Goal: Book appointment/travel/reservation

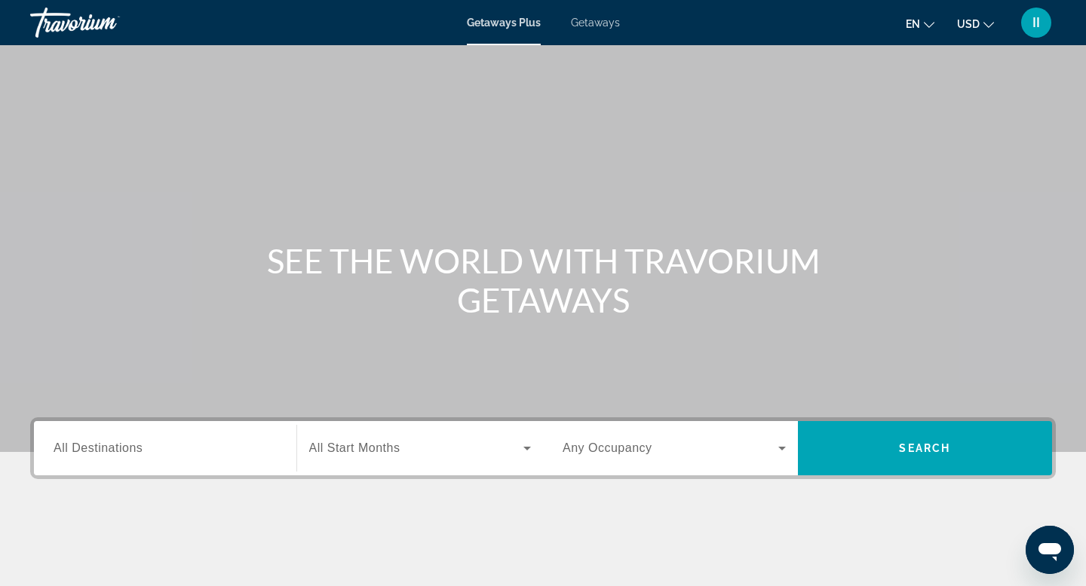
click at [124, 455] on span "All Destinations" at bounding box center [98, 448] width 89 height 13
click at [124, 458] on input "Destination All Destinations" at bounding box center [165, 449] width 223 height 18
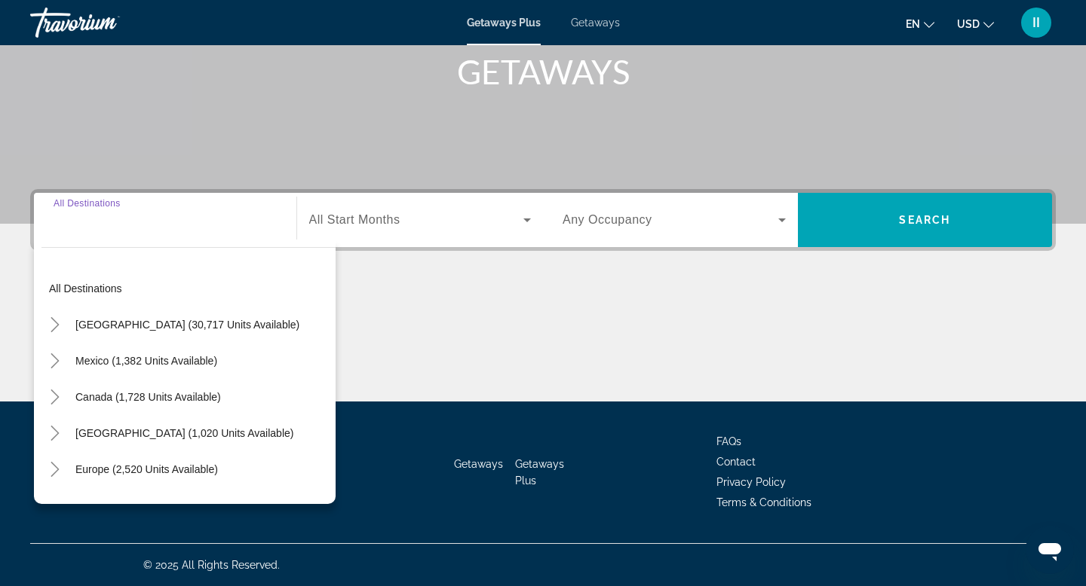
scroll to position [432, 0]
click at [59, 354] on icon "Toggle Mexico (1,382 units available)" at bounding box center [55, 361] width 8 height 15
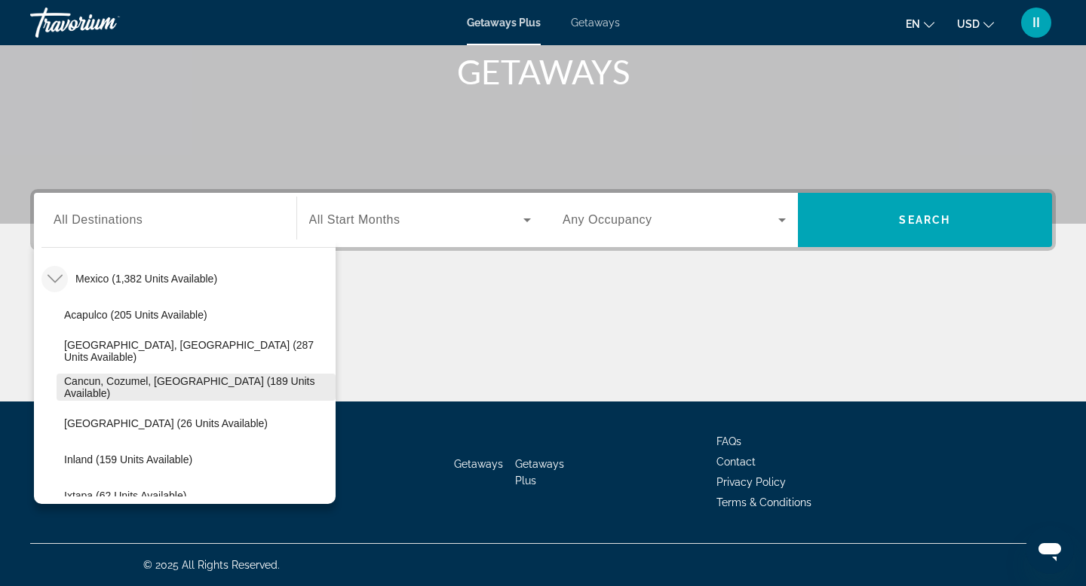
click at [115, 375] on span "Cancun, Cozumel, Riviera Maya (189 units available)" at bounding box center [196, 387] width 264 height 24
type input "**********"
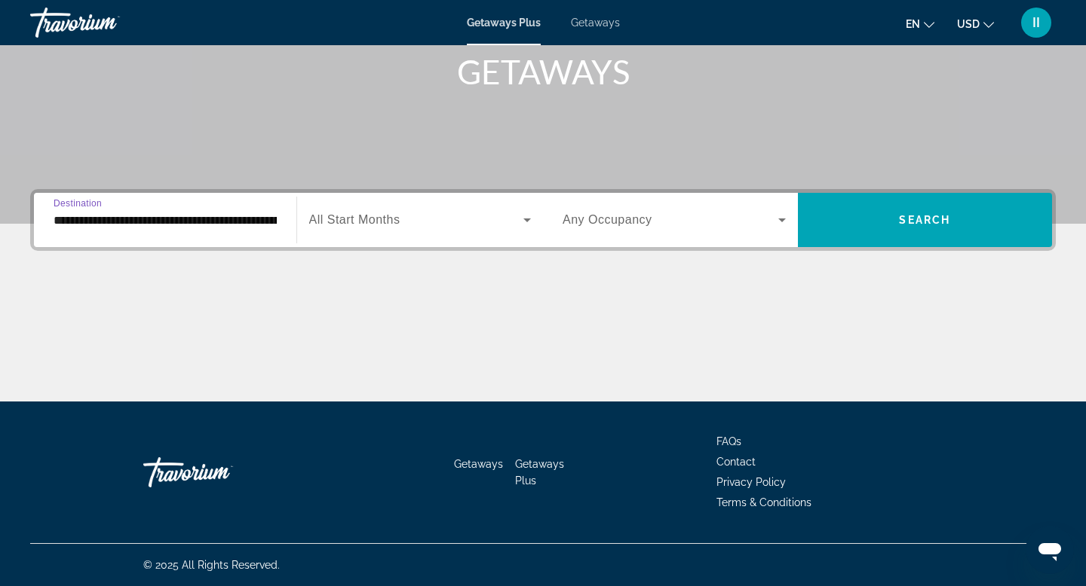
click at [525, 211] on icon "Search widget" at bounding box center [527, 220] width 18 height 18
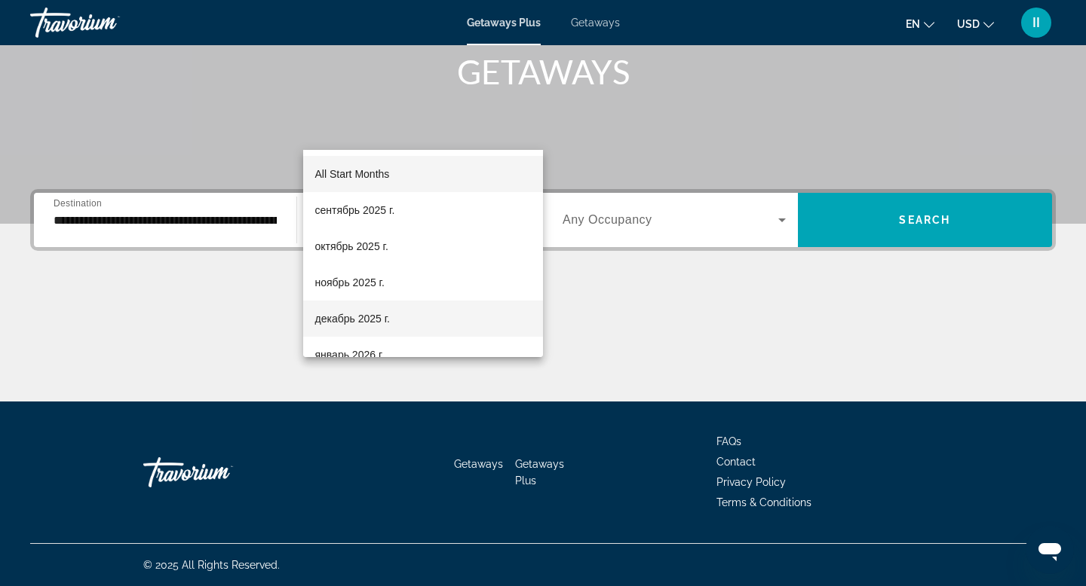
click at [352, 318] on span "декабрь 2025 г." at bounding box center [352, 319] width 75 height 18
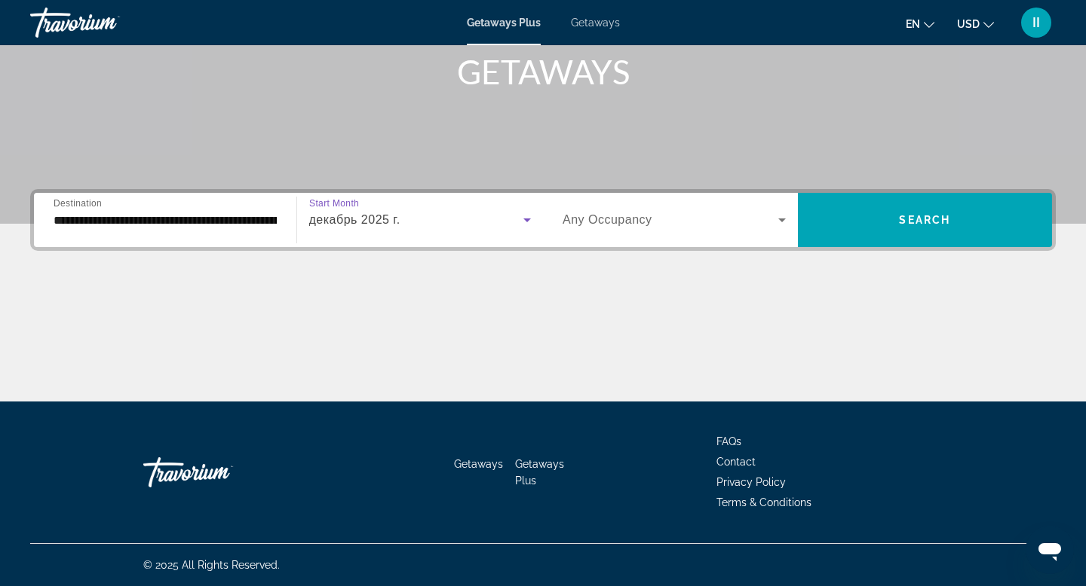
click at [779, 211] on icon "Search widget" at bounding box center [782, 220] width 18 height 18
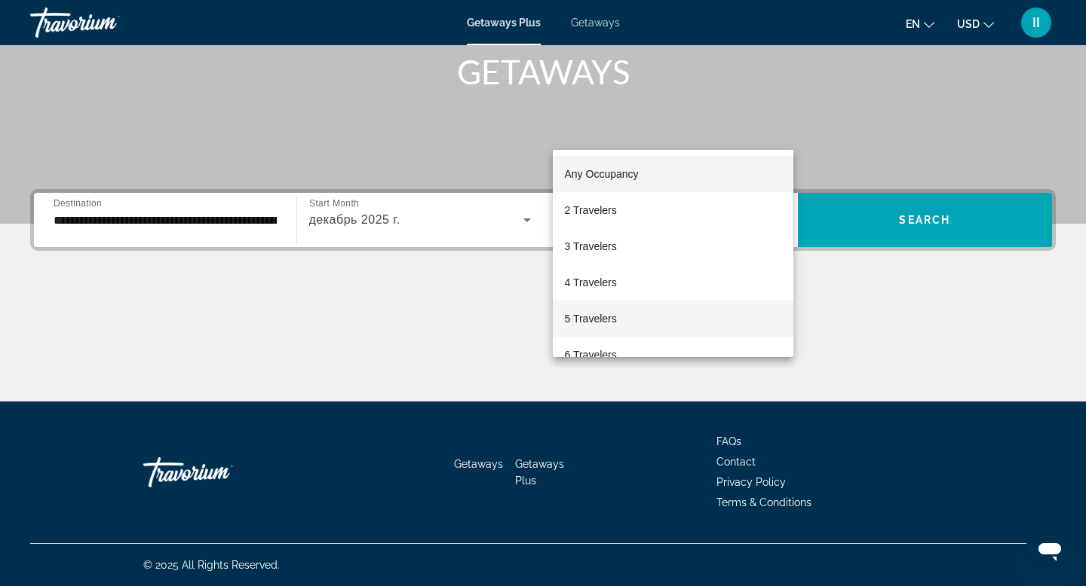
click at [633, 316] on mat-option "5 Travelers" at bounding box center [673, 319] width 241 height 36
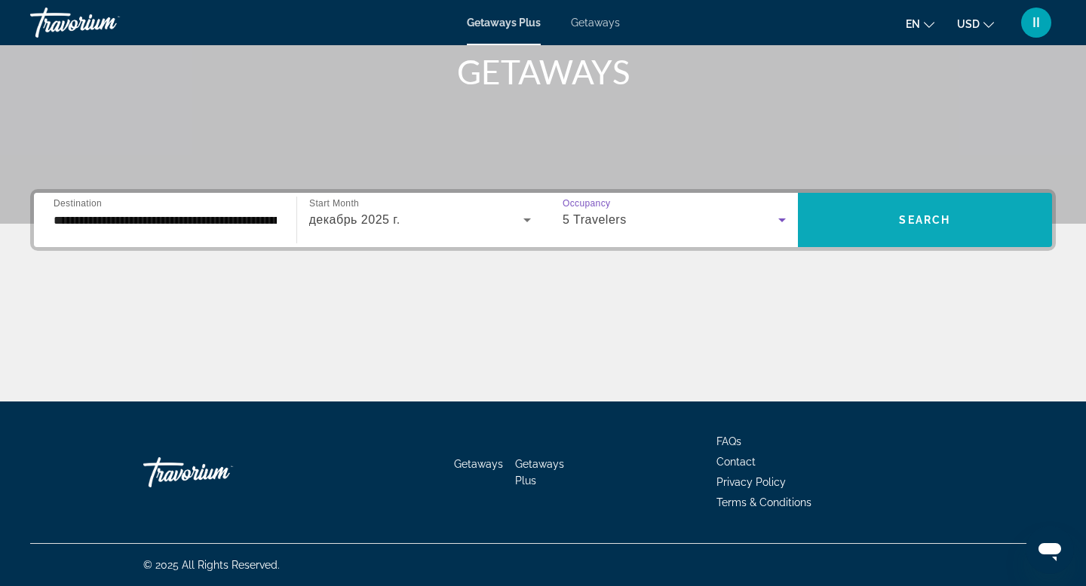
click at [908, 214] on span "Search" at bounding box center [924, 220] width 51 height 12
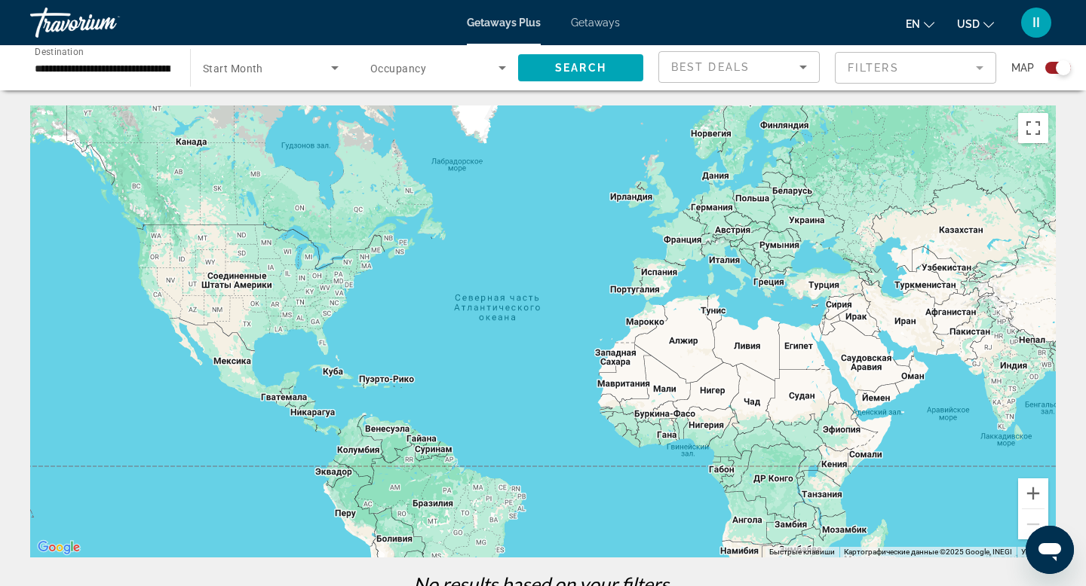
click at [600, 29] on span "Getaways" at bounding box center [595, 23] width 49 height 12
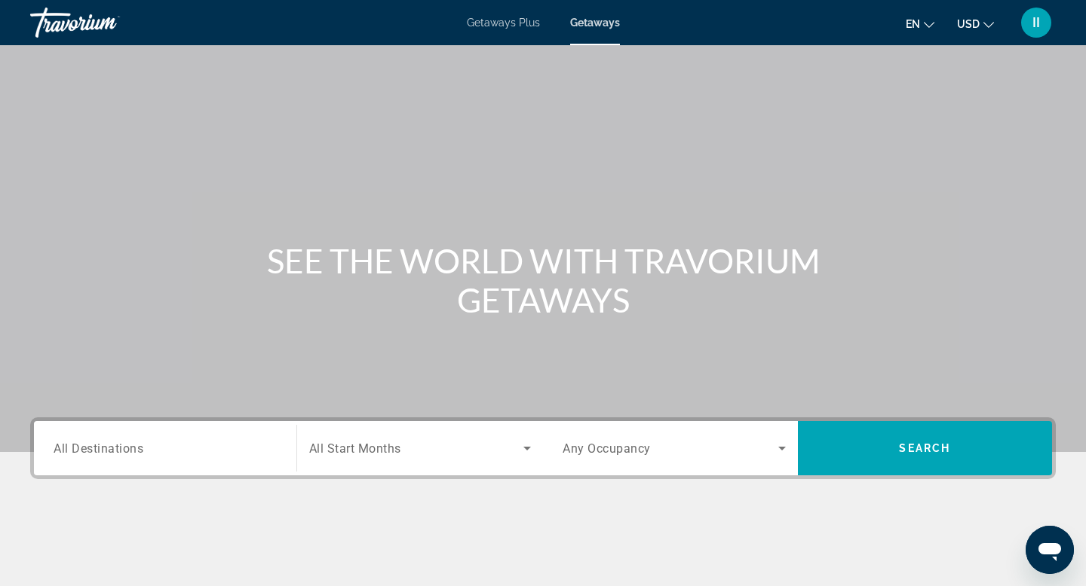
scroll to position [151, 0]
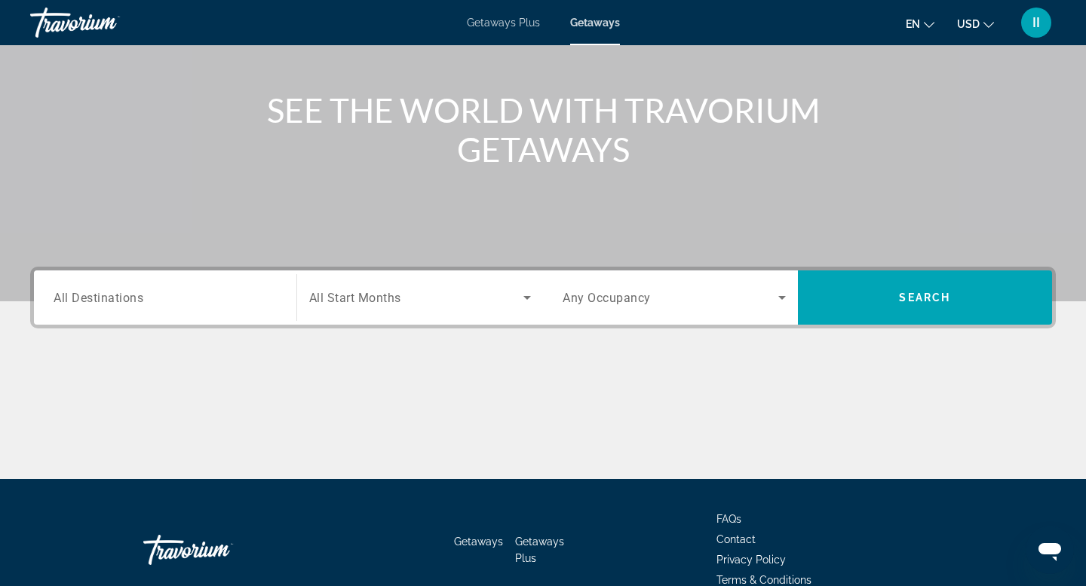
click at [83, 305] on span "All Destinations" at bounding box center [99, 297] width 90 height 14
click at [83, 308] on input "Destination All Destinations" at bounding box center [165, 298] width 223 height 18
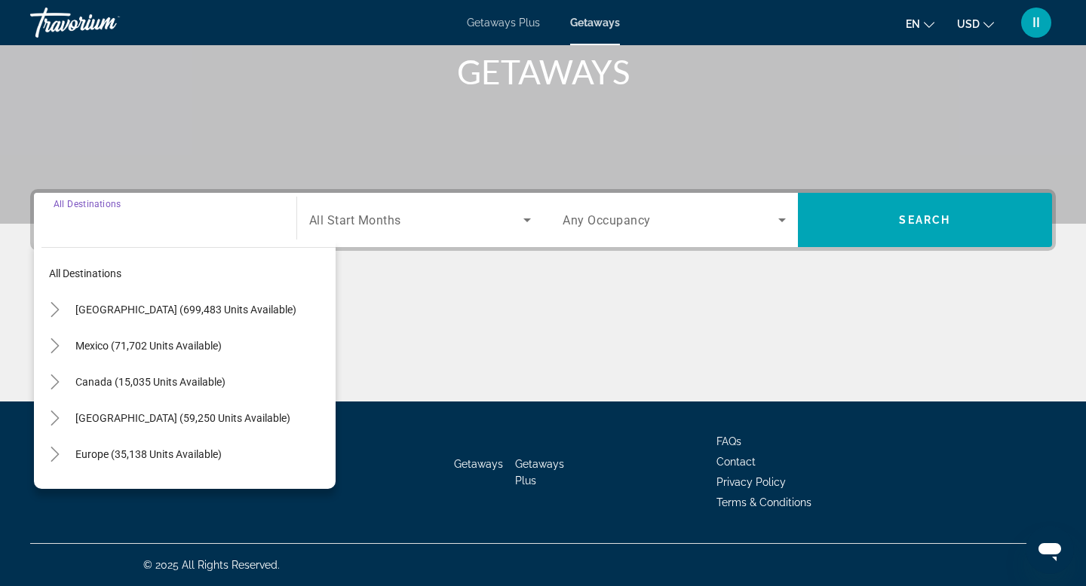
scroll to position [432, 0]
click at [59, 338] on icon "Toggle Mexico (71,702 units available)" at bounding box center [55, 345] width 8 height 15
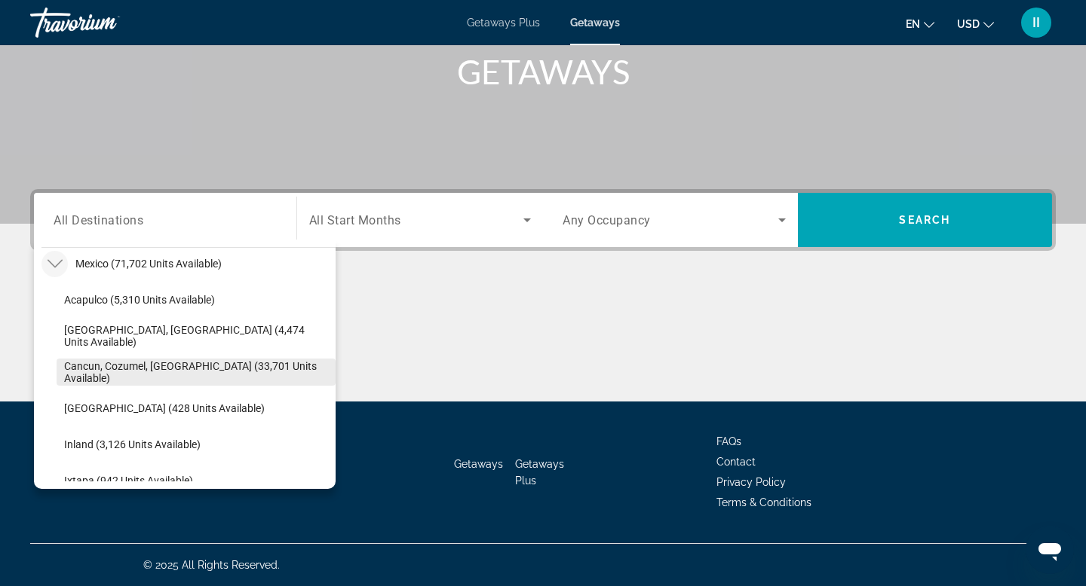
click at [130, 360] on span "Cancun, Cozumel, Riviera Maya (33,701 units available)" at bounding box center [196, 372] width 264 height 24
type input "**********"
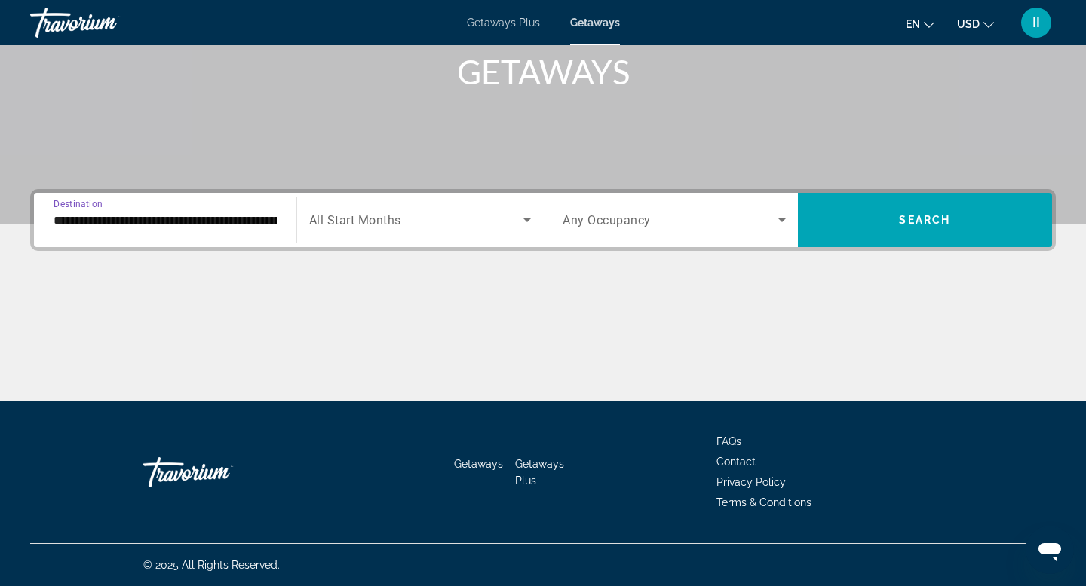
click at [528, 211] on icon "Search widget" at bounding box center [527, 220] width 18 height 18
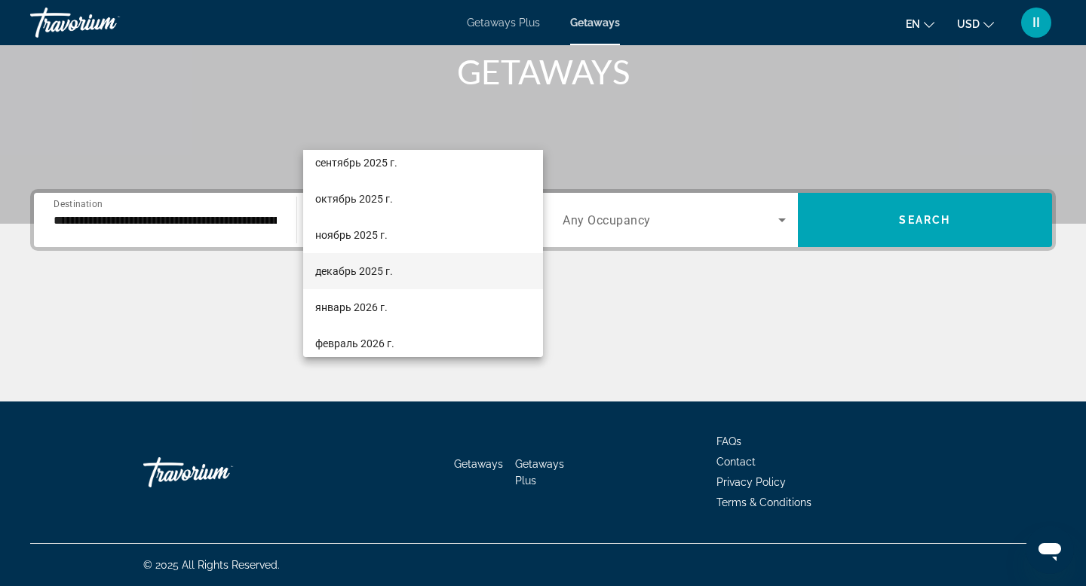
scroll to position [51, 0]
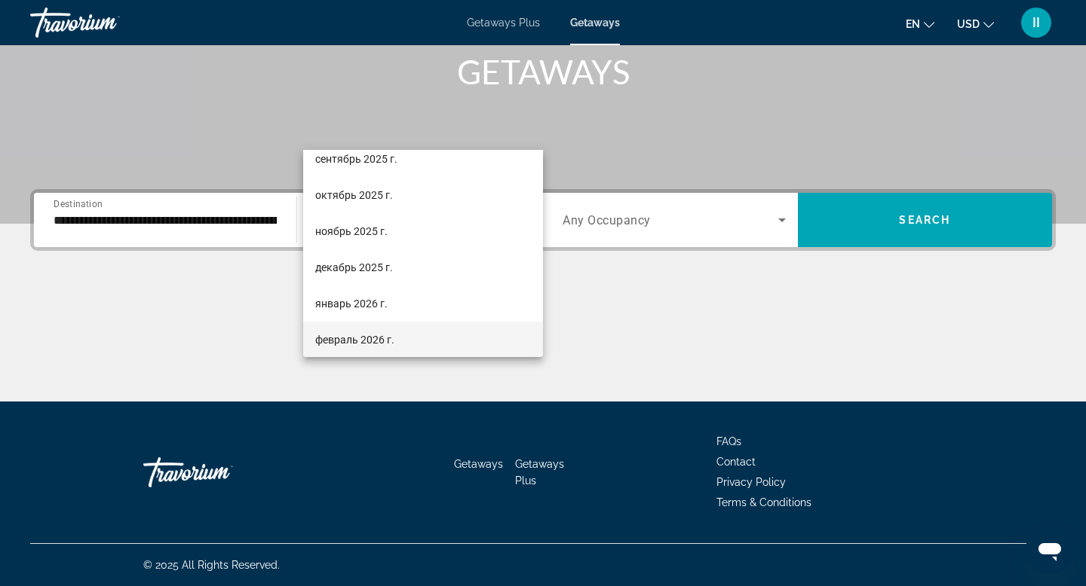
click at [378, 338] on span "февраль 2026 г." at bounding box center [354, 340] width 79 height 18
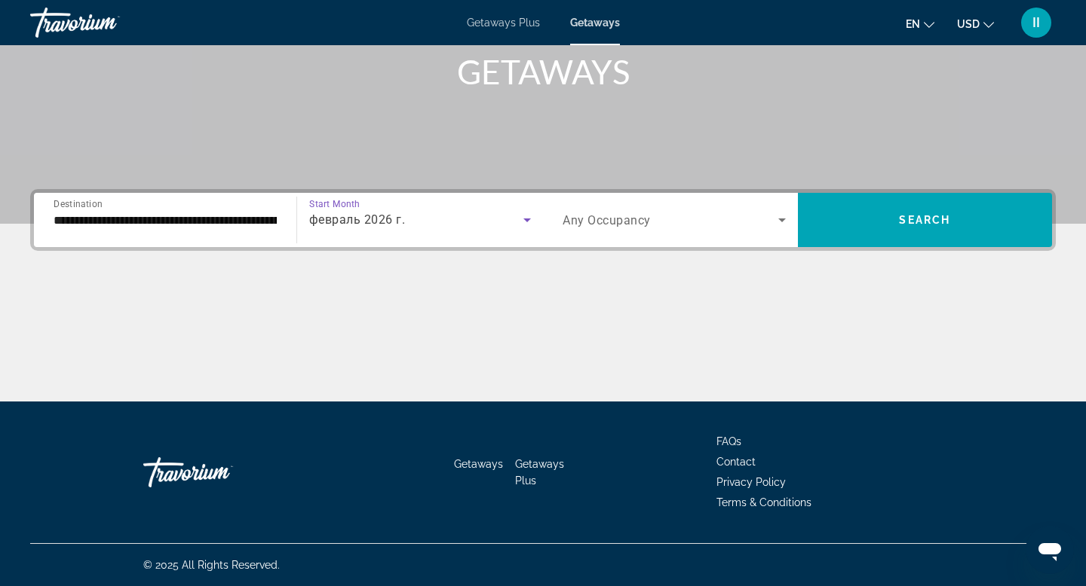
click at [778, 211] on icon "Search widget" at bounding box center [782, 220] width 18 height 18
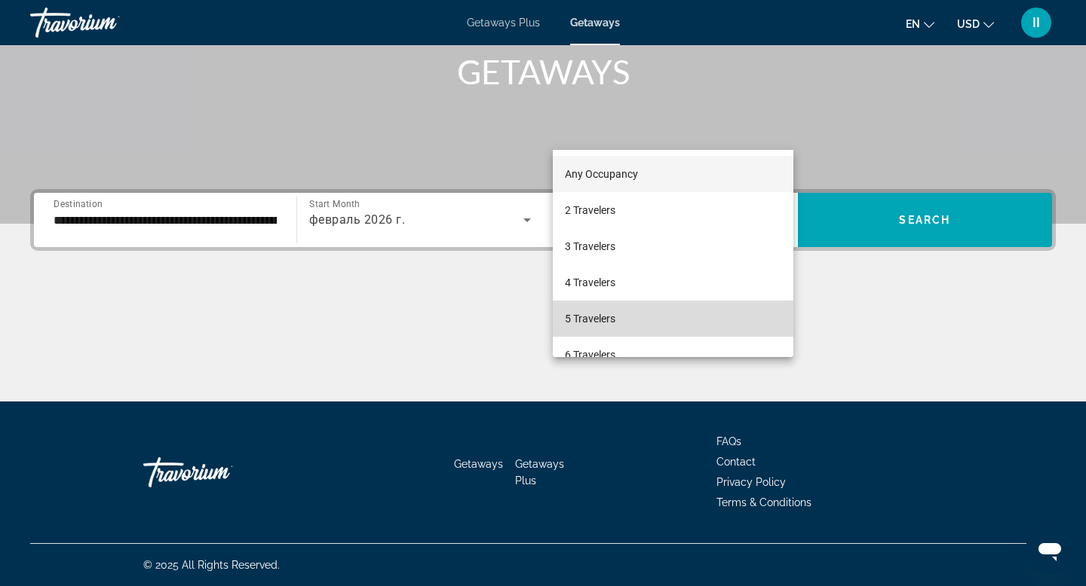
click at [636, 320] on mat-option "5 Travelers" at bounding box center [673, 319] width 241 height 36
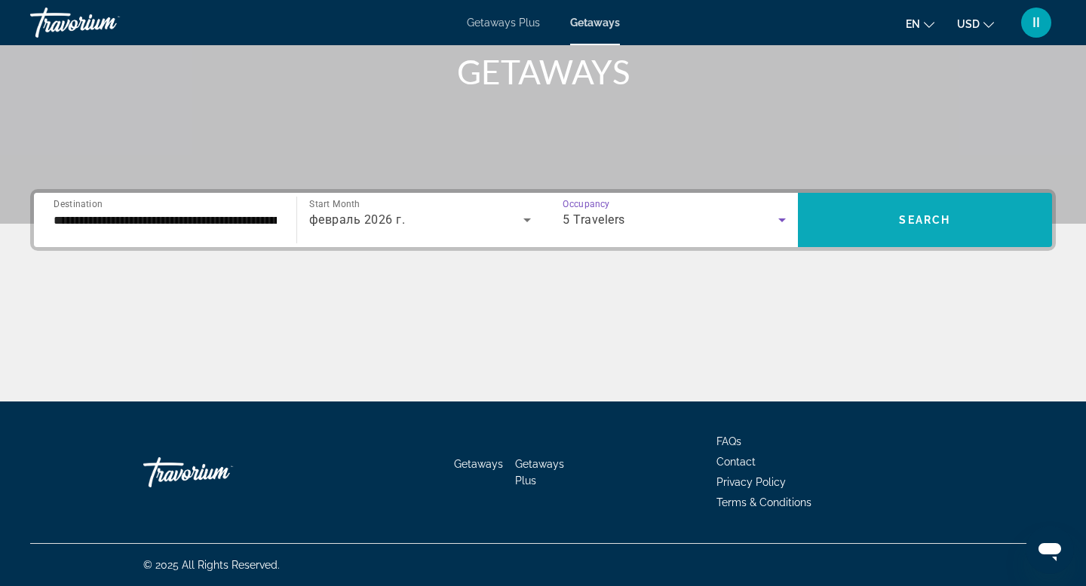
click at [914, 214] on span "Search" at bounding box center [924, 220] width 51 height 12
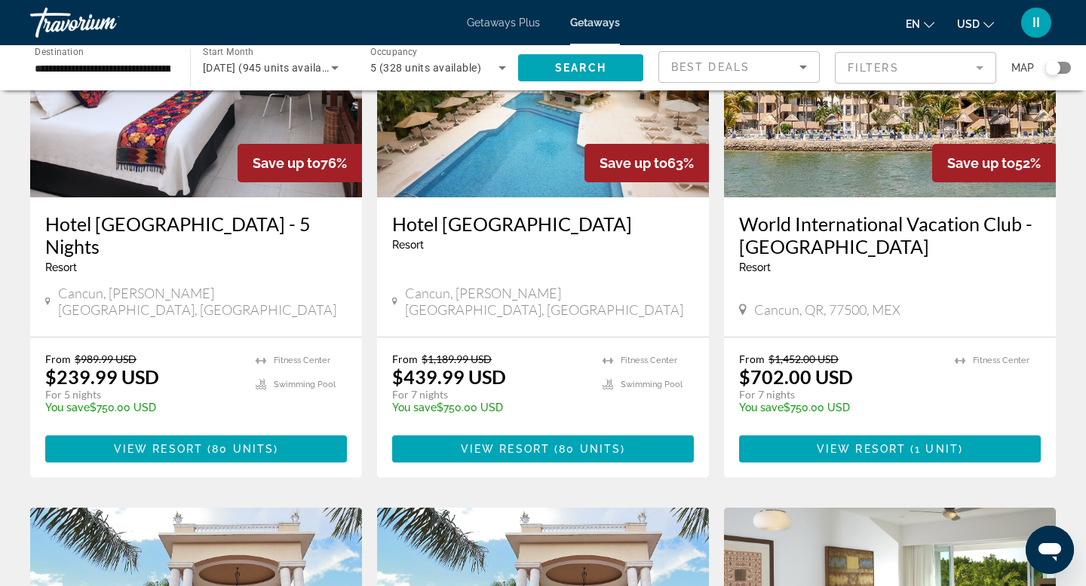
scroll to position [185, 0]
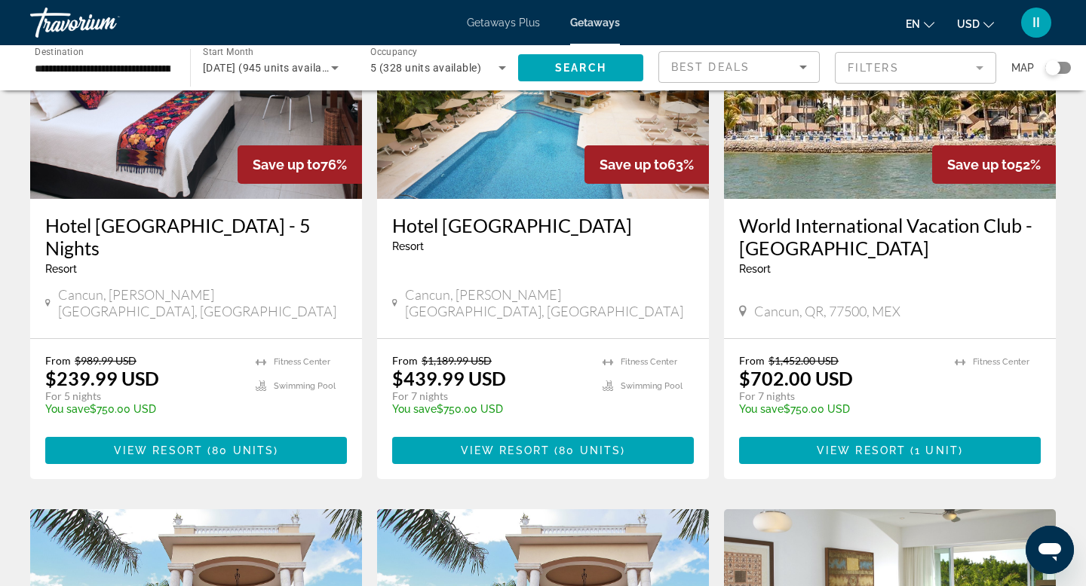
click at [1032, 28] on span "II" at bounding box center [1036, 22] width 8 height 15
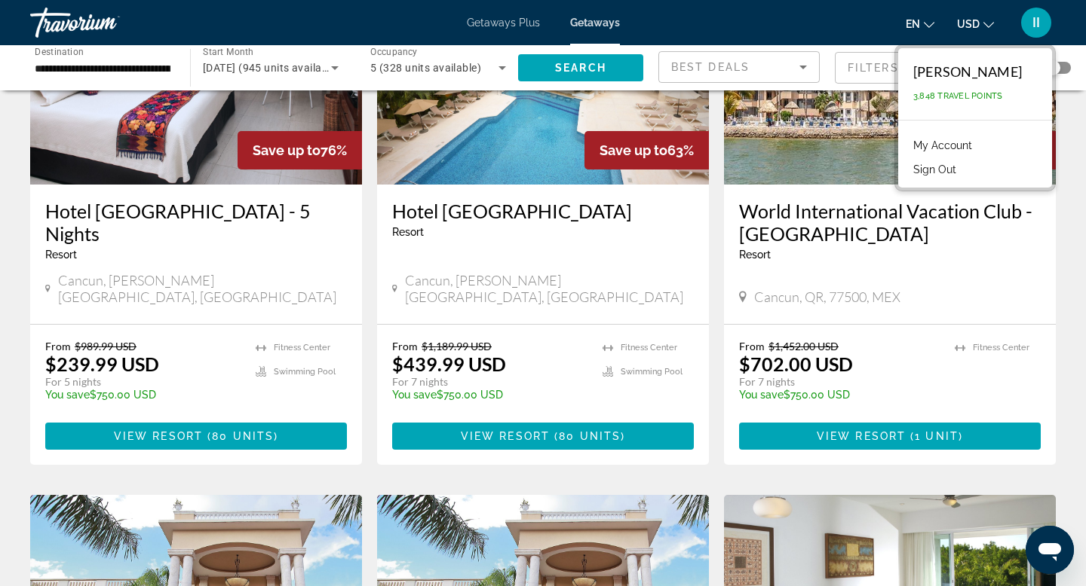
scroll to position [203, 0]
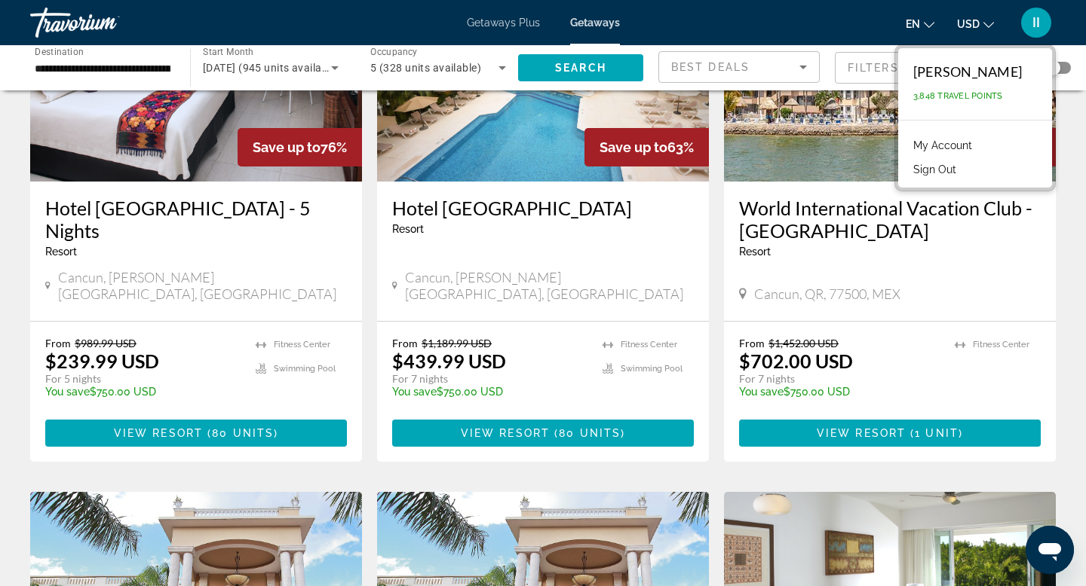
click at [1031, 29] on div "II" at bounding box center [1036, 23] width 30 height 30
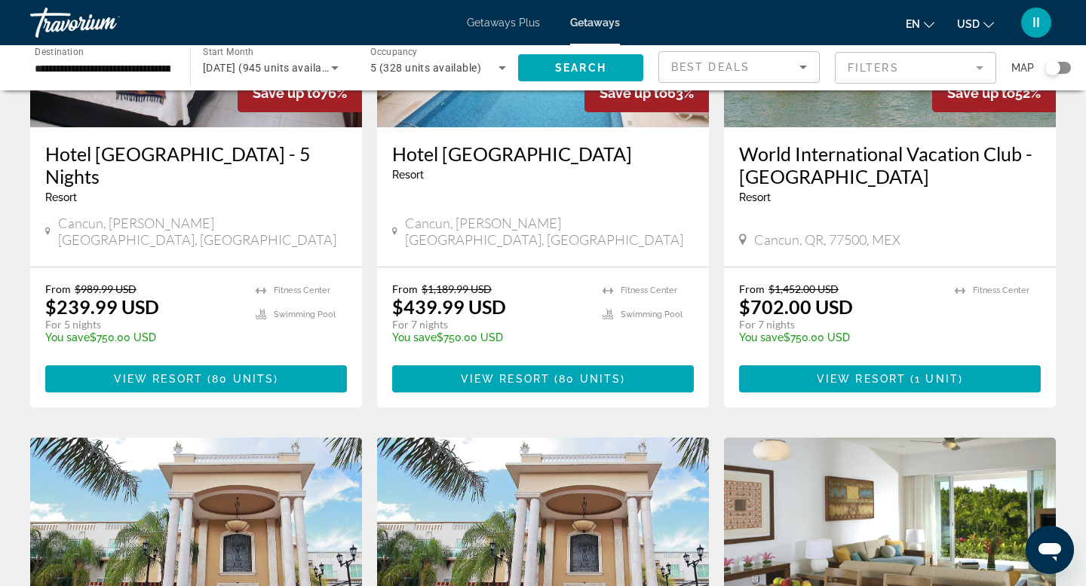
scroll to position [267, 0]
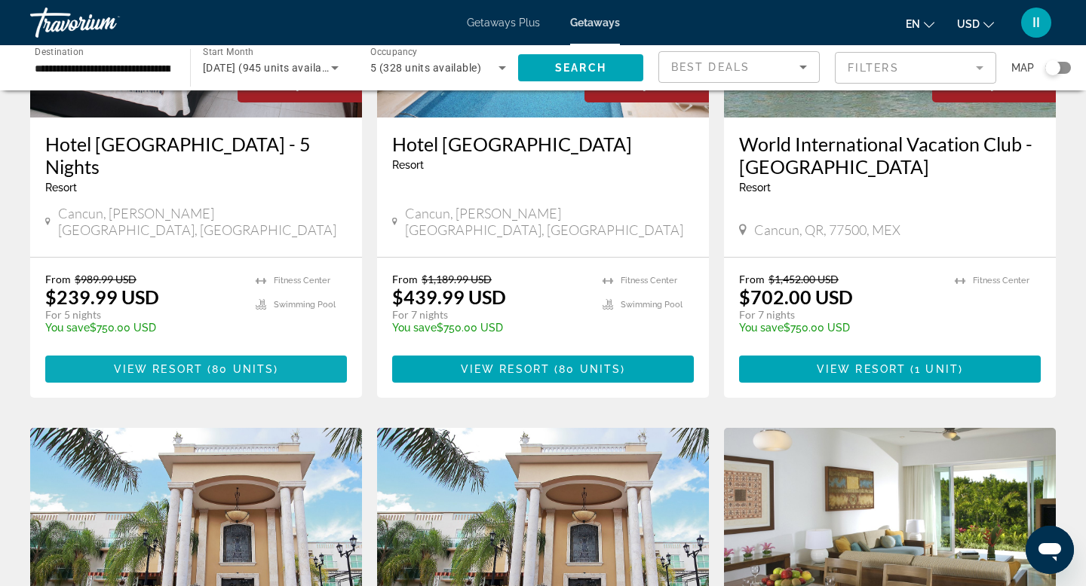
click at [220, 375] on span "80 units" at bounding box center [243, 369] width 62 height 12
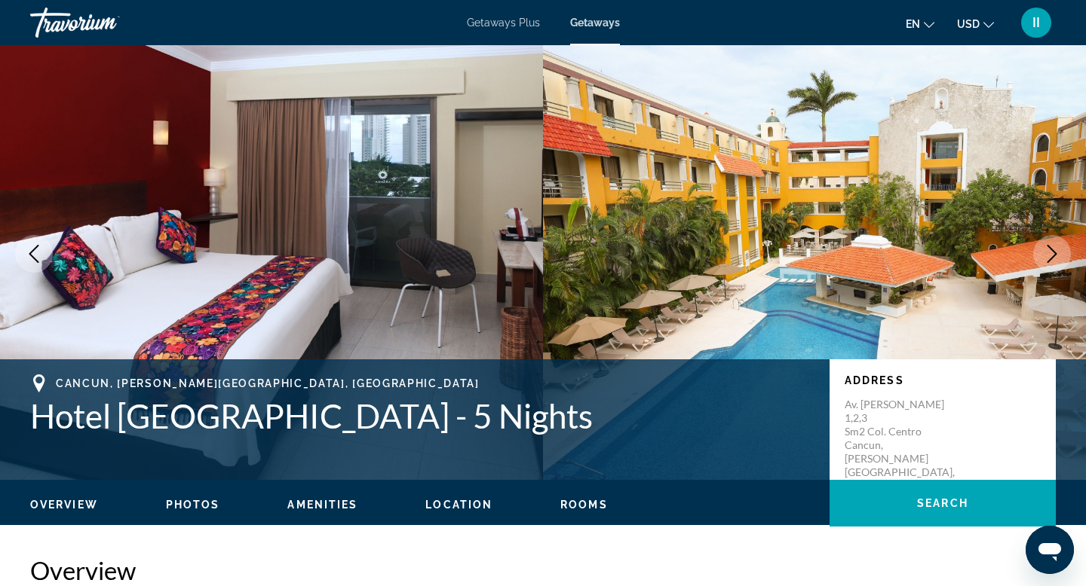
scroll to position [33, 0]
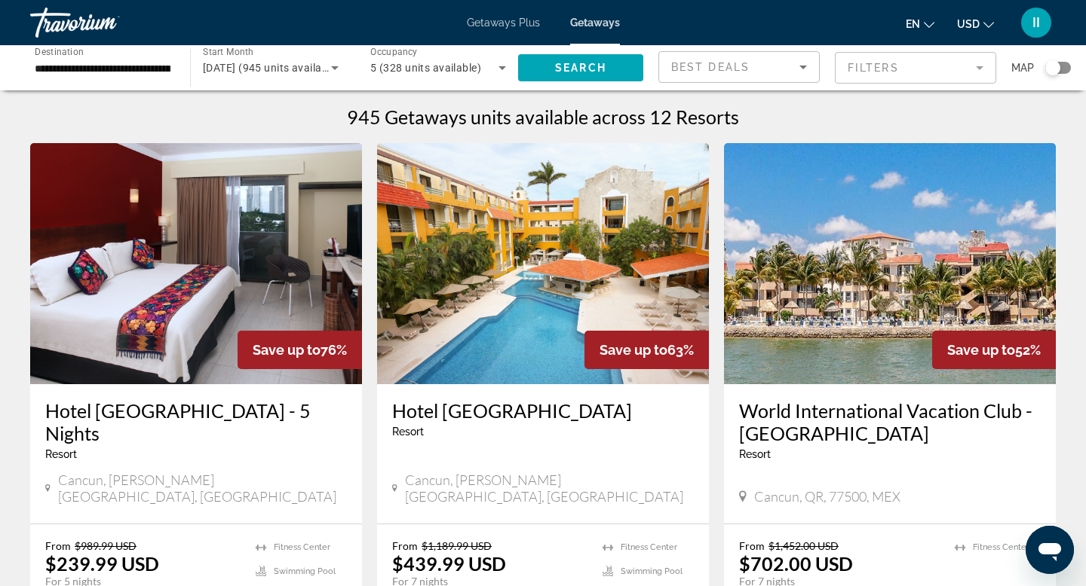
click at [338, 70] on icon "Search widget" at bounding box center [335, 68] width 8 height 4
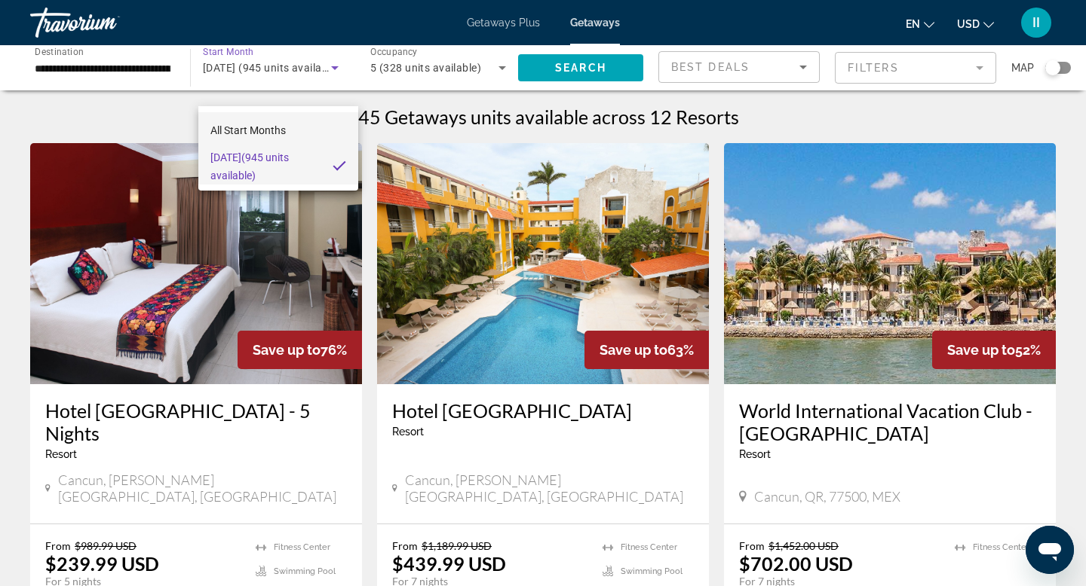
click at [271, 132] on span "All Start Months" at bounding box center [247, 130] width 75 height 12
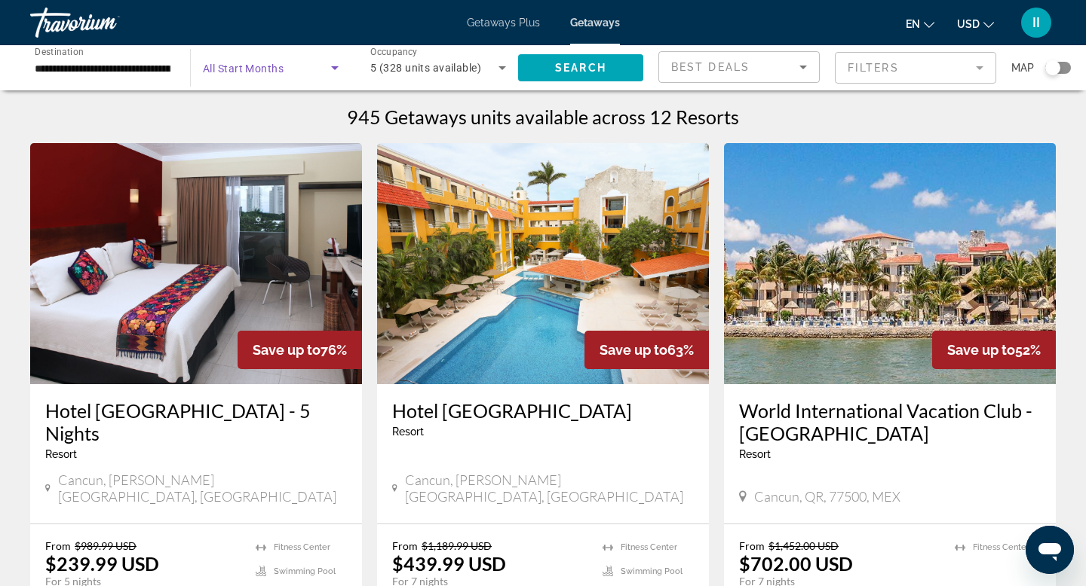
click at [344, 77] on icon "Search widget" at bounding box center [335, 68] width 18 height 18
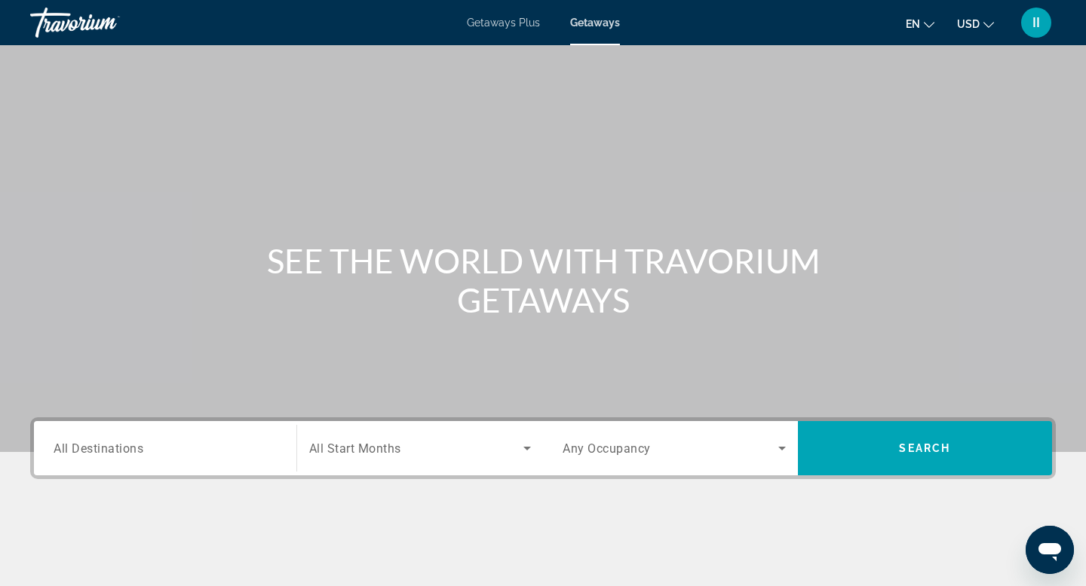
click at [80, 470] on div "Search widget" at bounding box center [165, 448] width 223 height 43
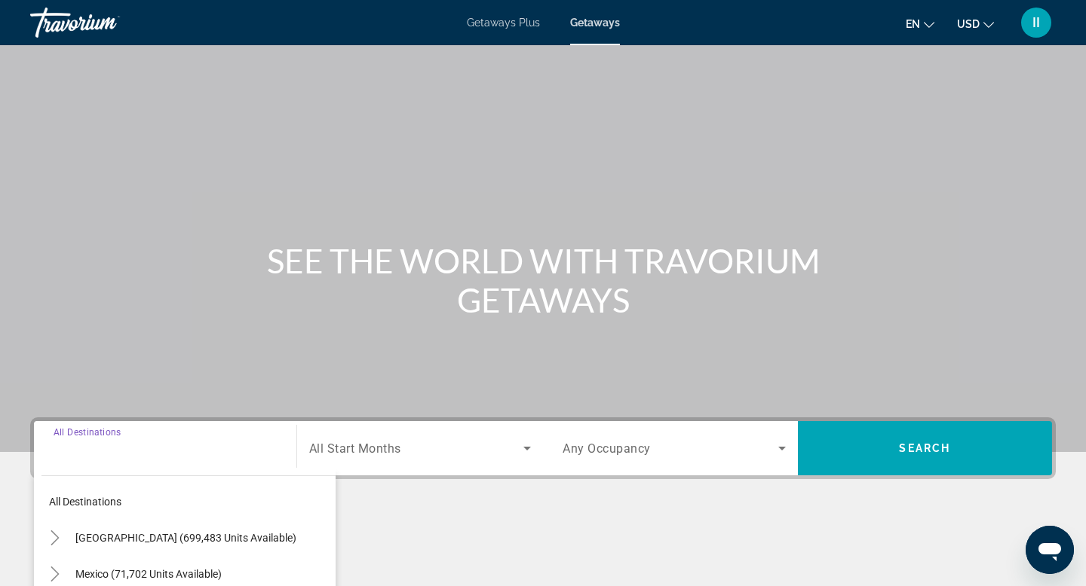
scroll to position [432, 0]
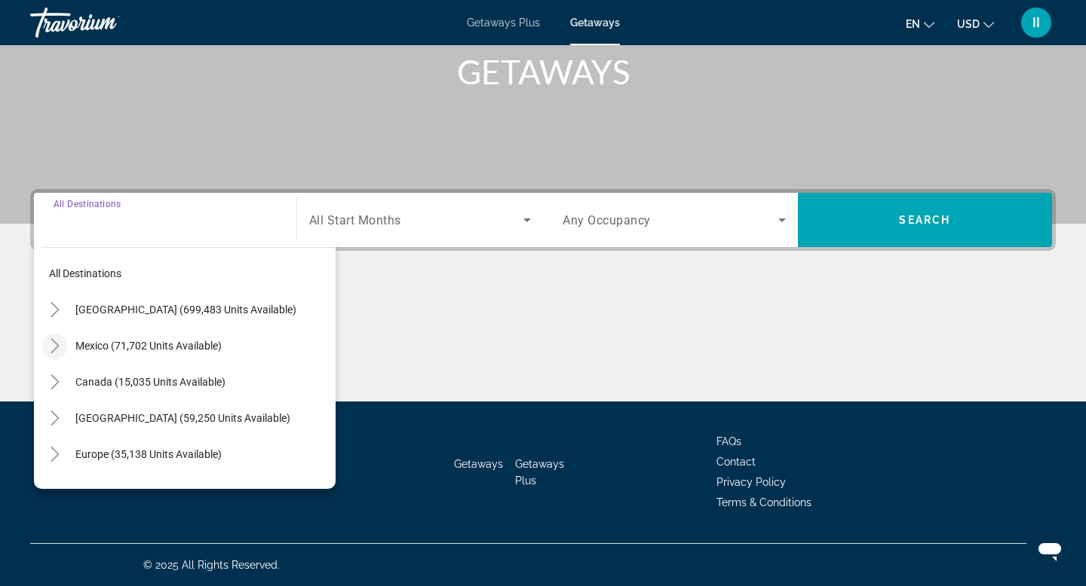
click at [59, 338] on icon "Toggle Mexico (71,702 units available)" at bounding box center [55, 345] width 8 height 15
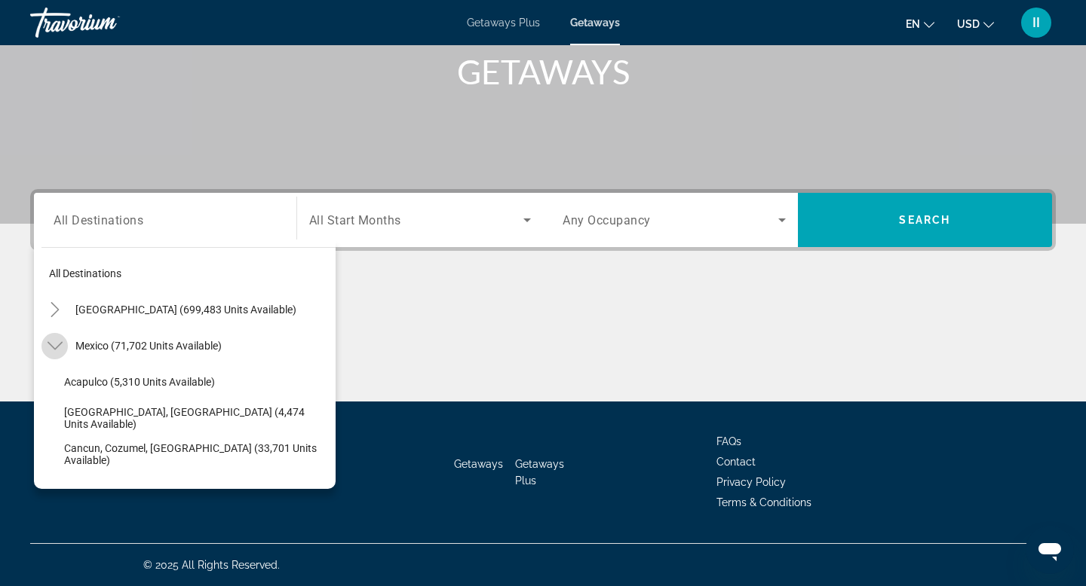
scroll to position [82, 0]
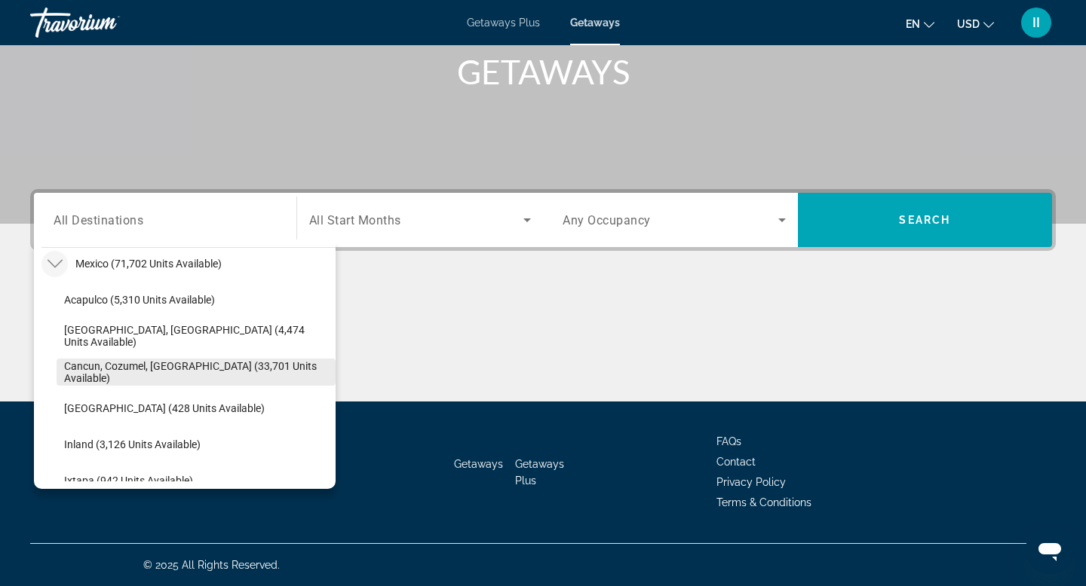
click at [82, 360] on span "Cancun, Cozumel, Riviera Maya (33,701 units available)" at bounding box center [196, 372] width 264 height 24
type input "**********"
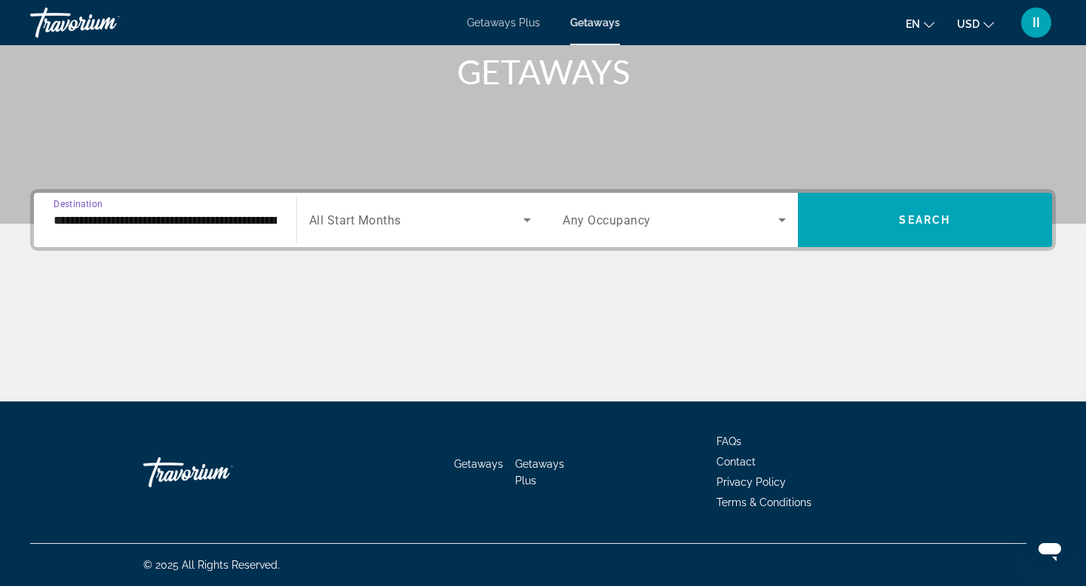
click at [523, 211] on icon "Search widget" at bounding box center [527, 220] width 18 height 18
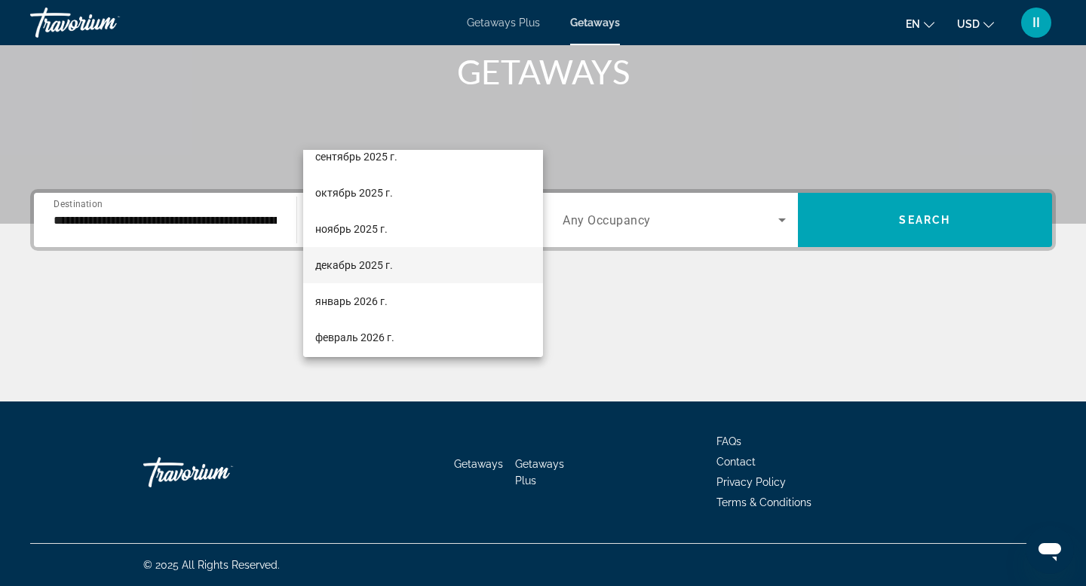
scroll to position [50, 0]
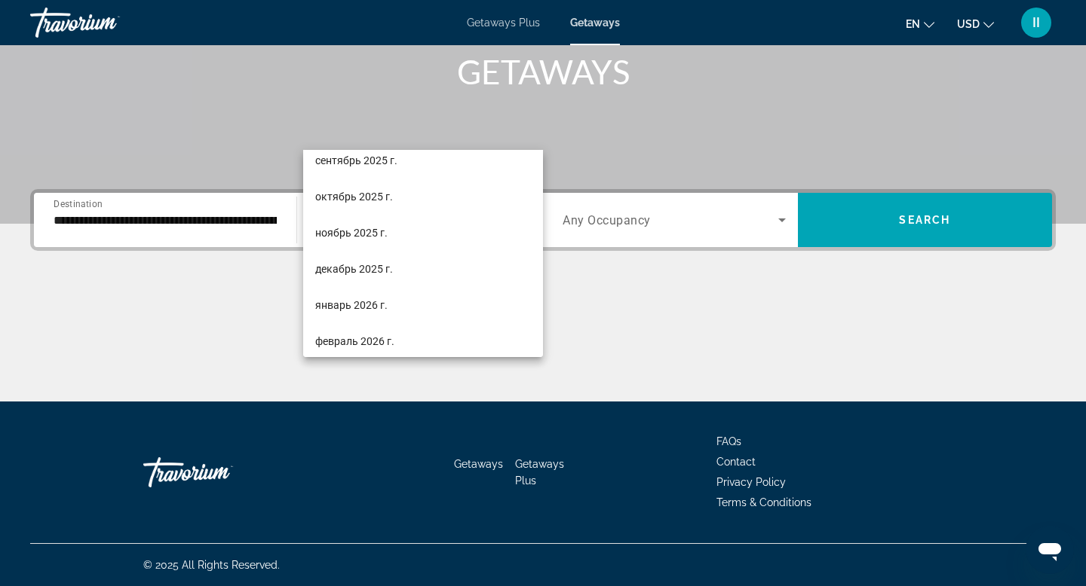
click at [776, 129] on div at bounding box center [543, 293] width 1086 height 586
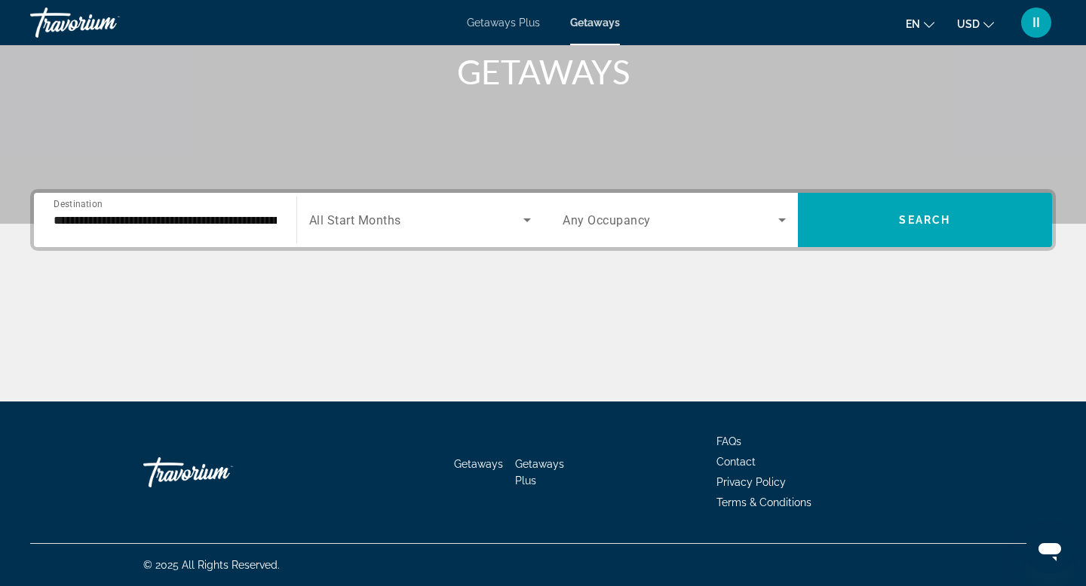
click at [778, 219] on icon "Search widget" at bounding box center [782, 221] width 8 height 4
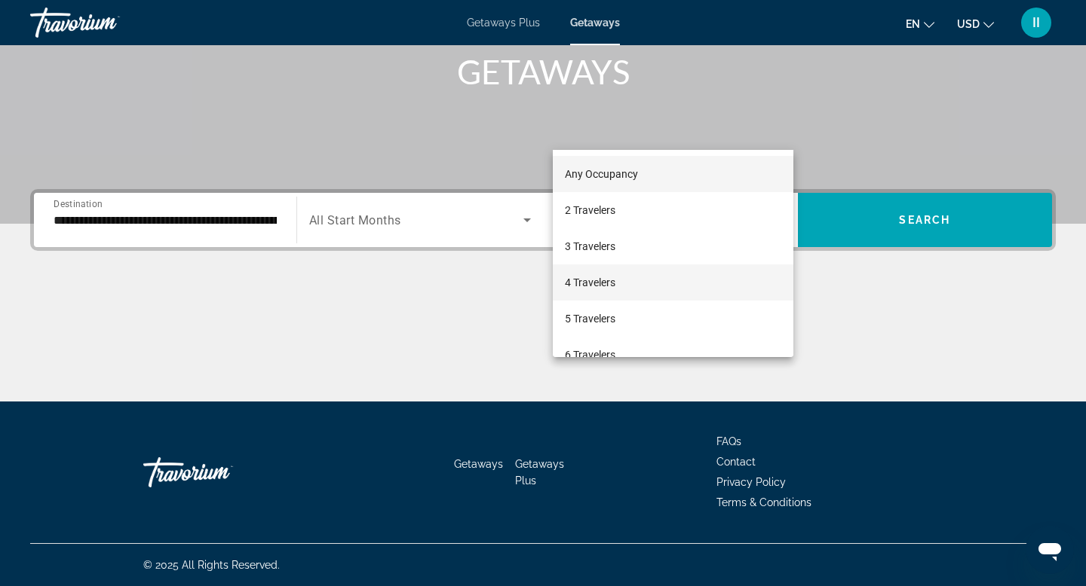
click at [646, 281] on mat-option "4 Travelers" at bounding box center [673, 283] width 241 height 36
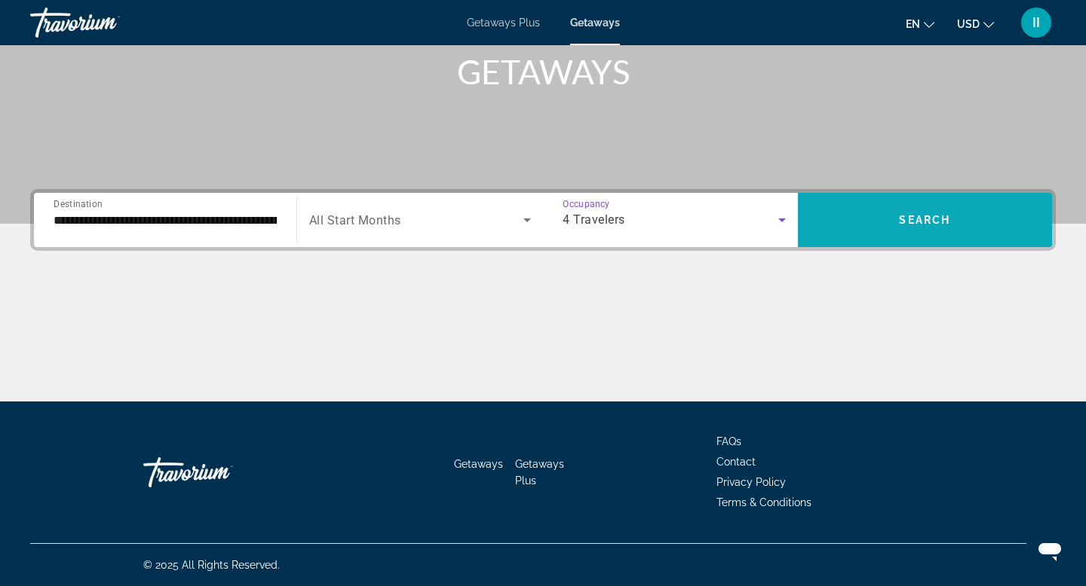
click at [905, 214] on span "Search" at bounding box center [924, 220] width 51 height 12
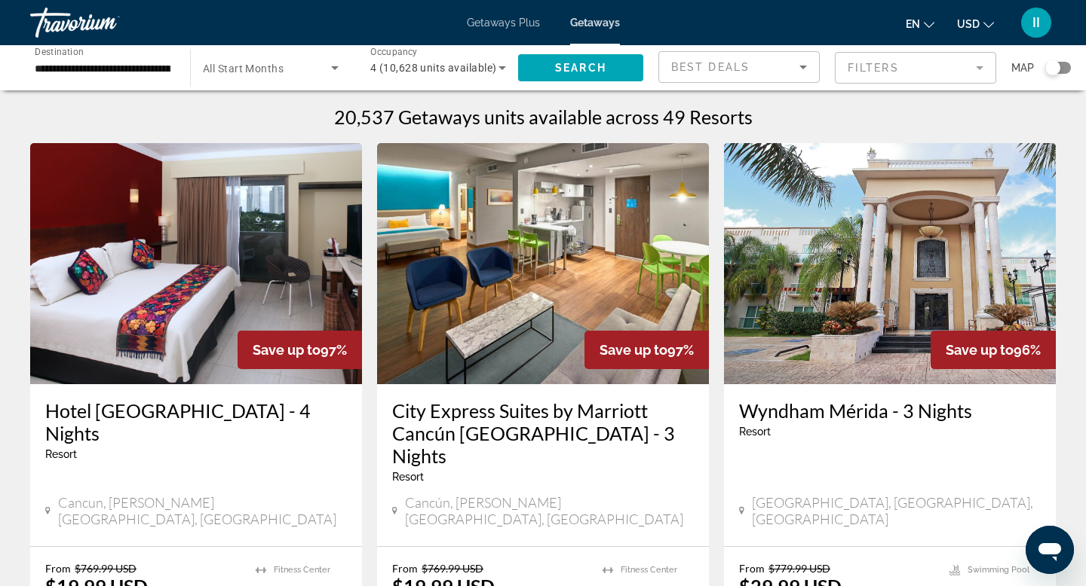
click at [958, 84] on mat-form-field "Filters" at bounding box center [915, 68] width 161 height 32
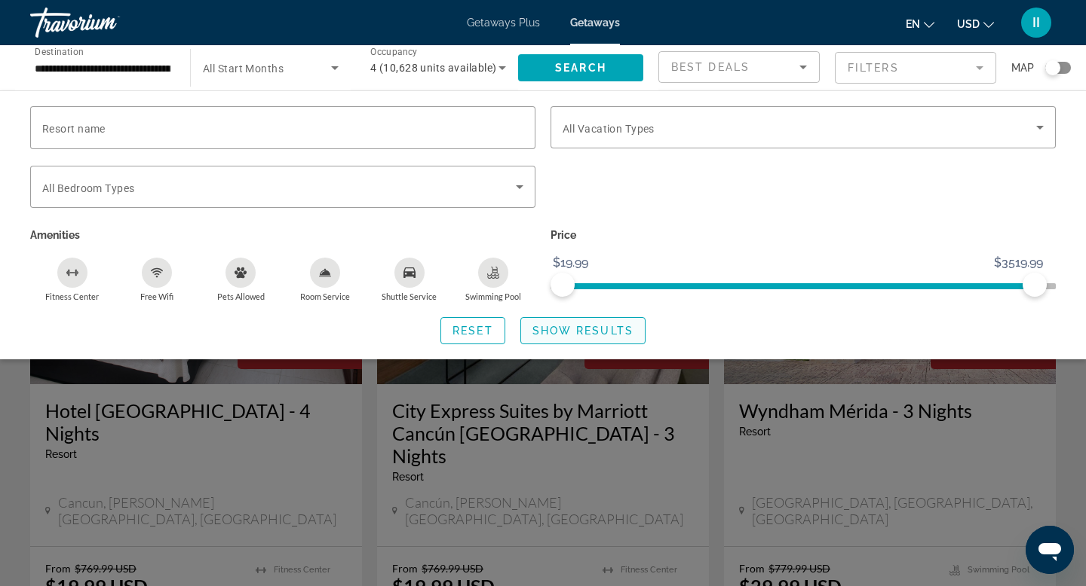
click at [566, 337] on span "Show Results" at bounding box center [582, 331] width 101 height 12
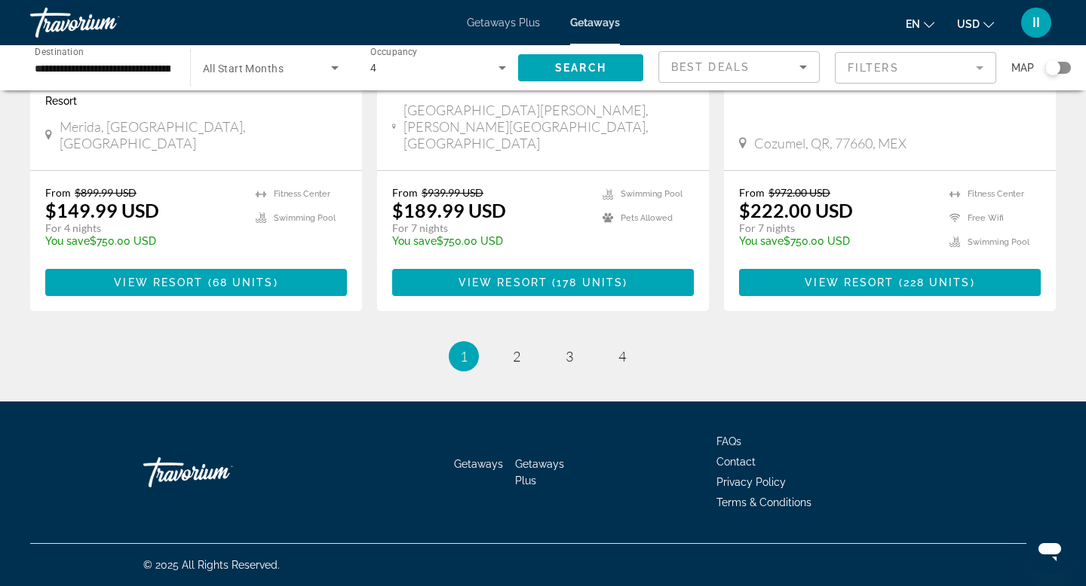
scroll to position [2494, 0]
click at [513, 365] on span "2" at bounding box center [517, 356] width 8 height 17
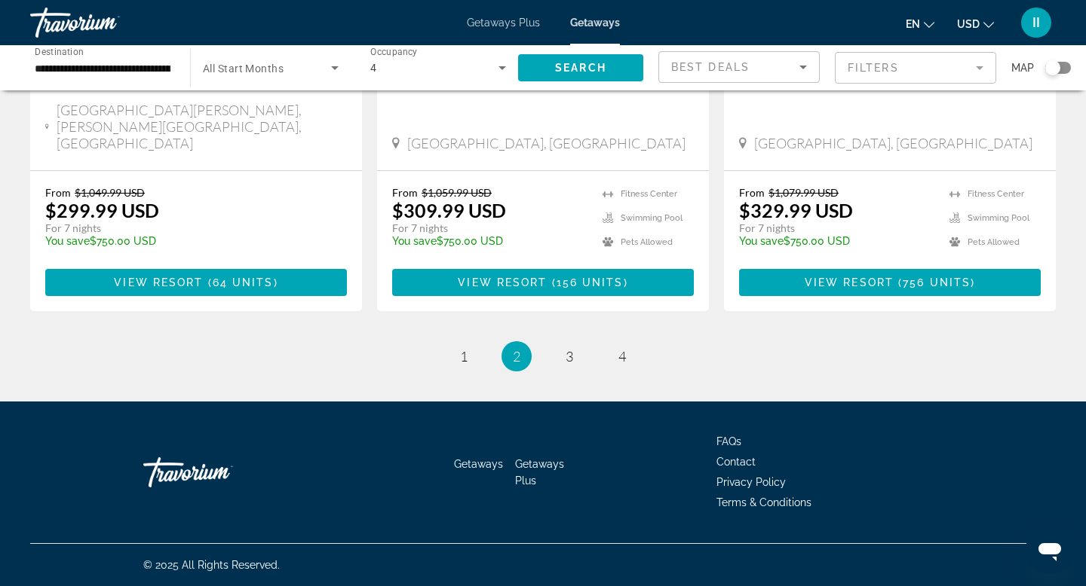
scroll to position [2426, 0]
click at [573, 365] on span "3" at bounding box center [569, 356] width 8 height 17
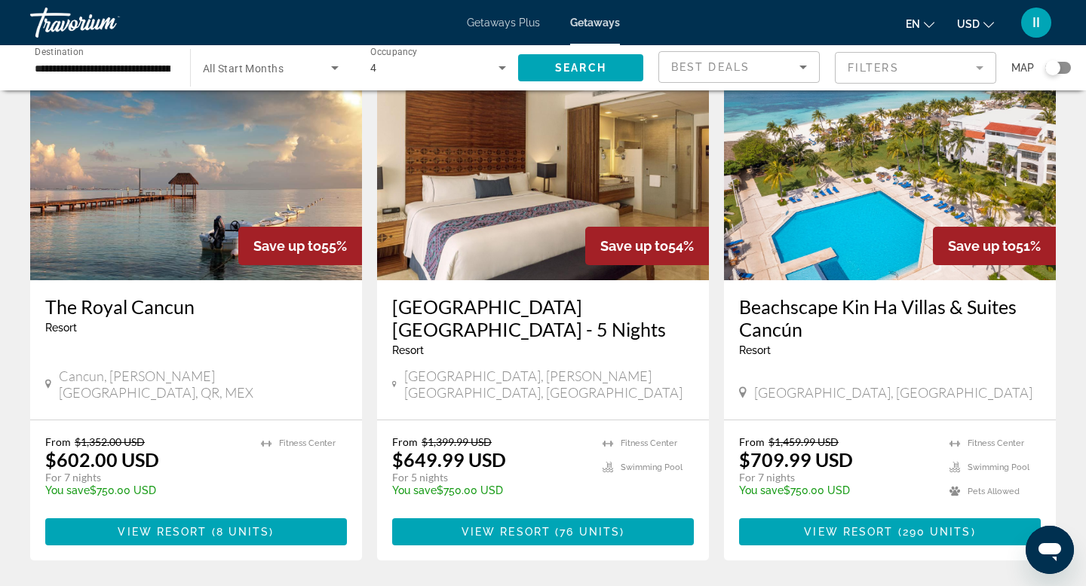
scroll to position [1808, 0]
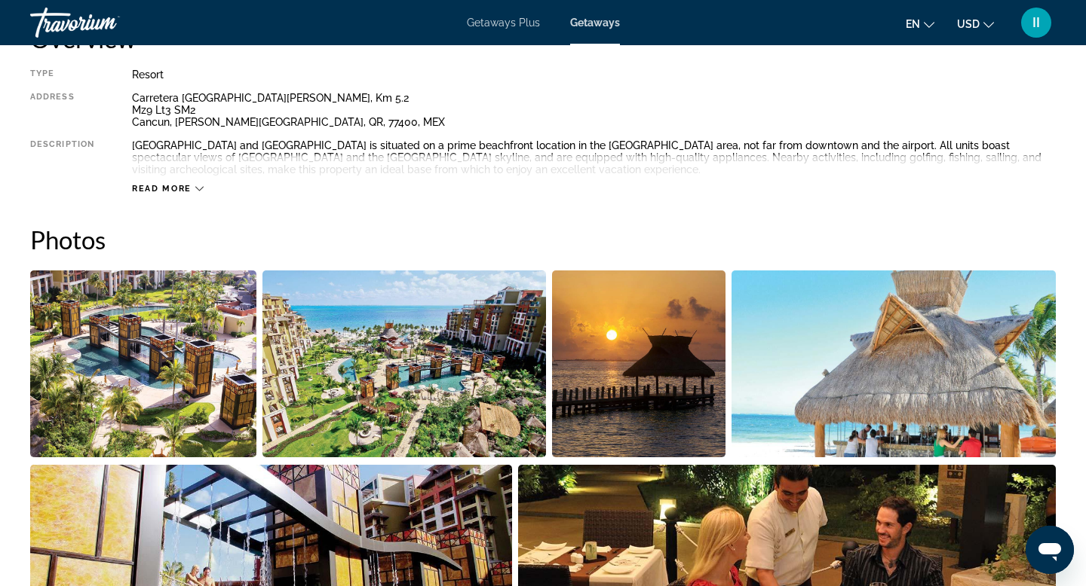
scroll to position [627, 0]
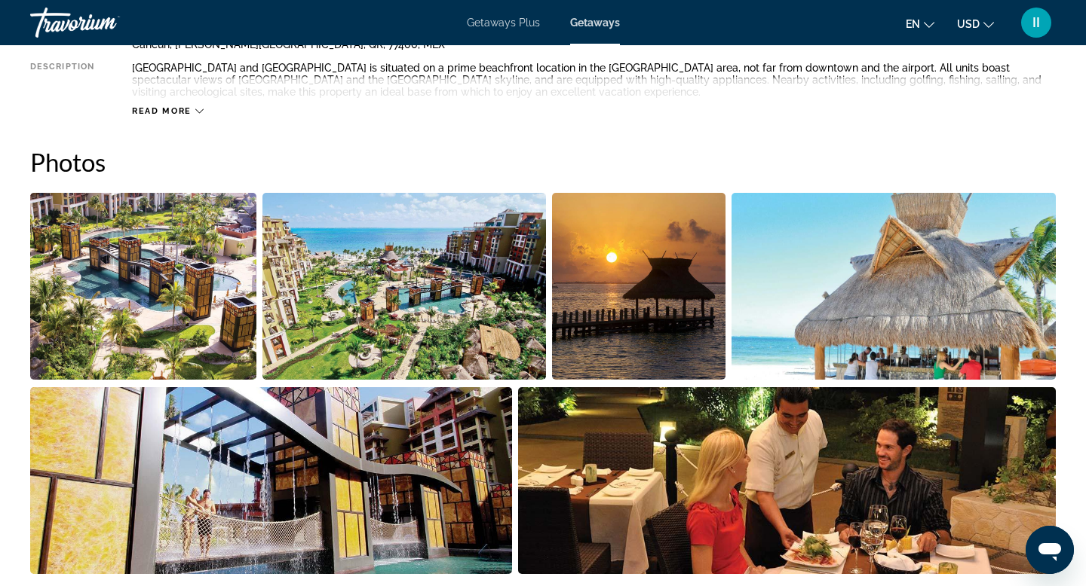
click at [204, 115] on icon "Main content" at bounding box center [199, 111] width 8 height 8
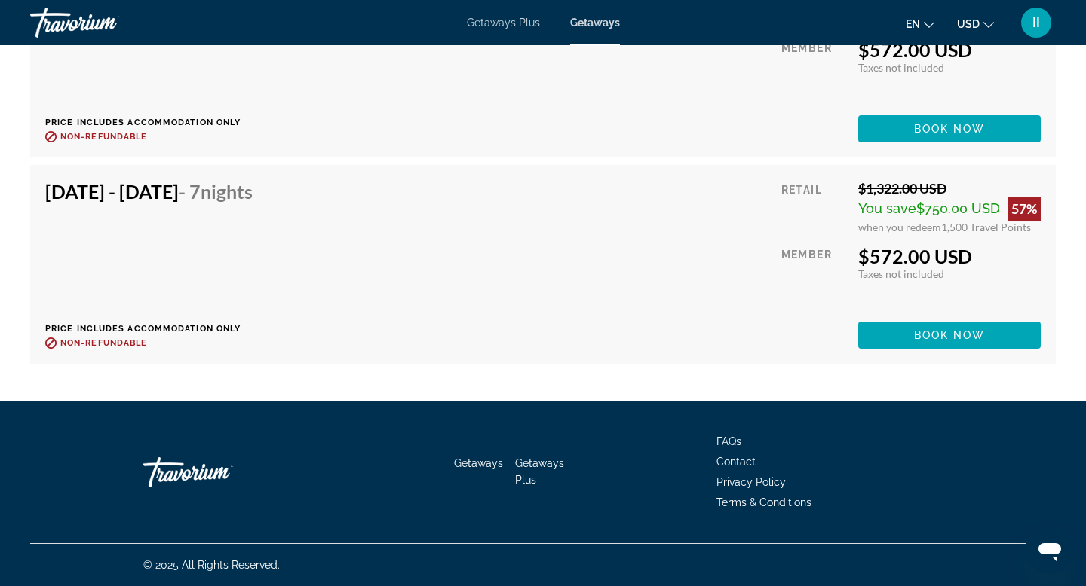
scroll to position [3147, 0]
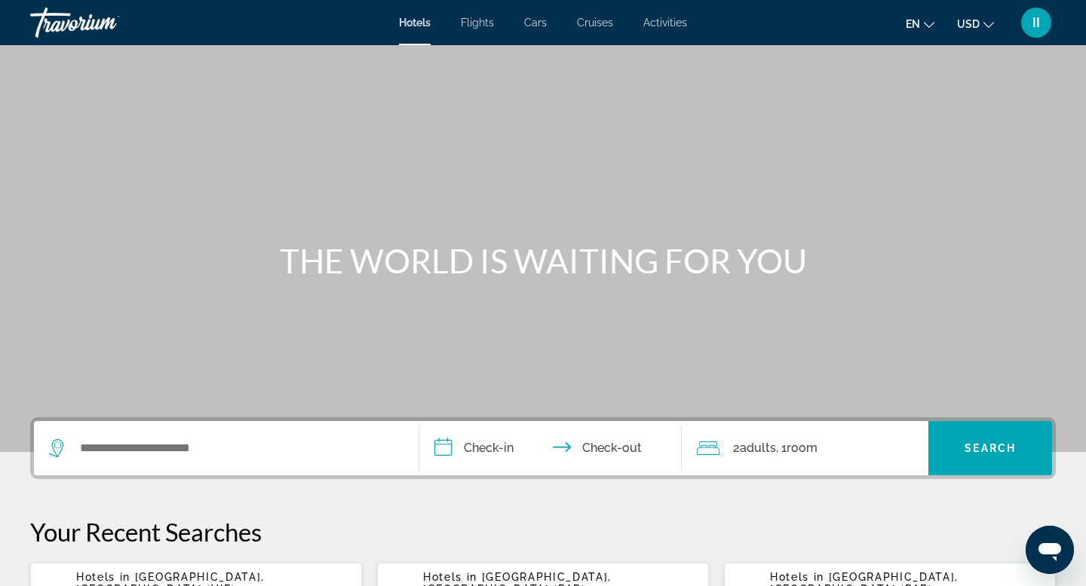
click at [466, 25] on span "Flights" at bounding box center [477, 23] width 33 height 12
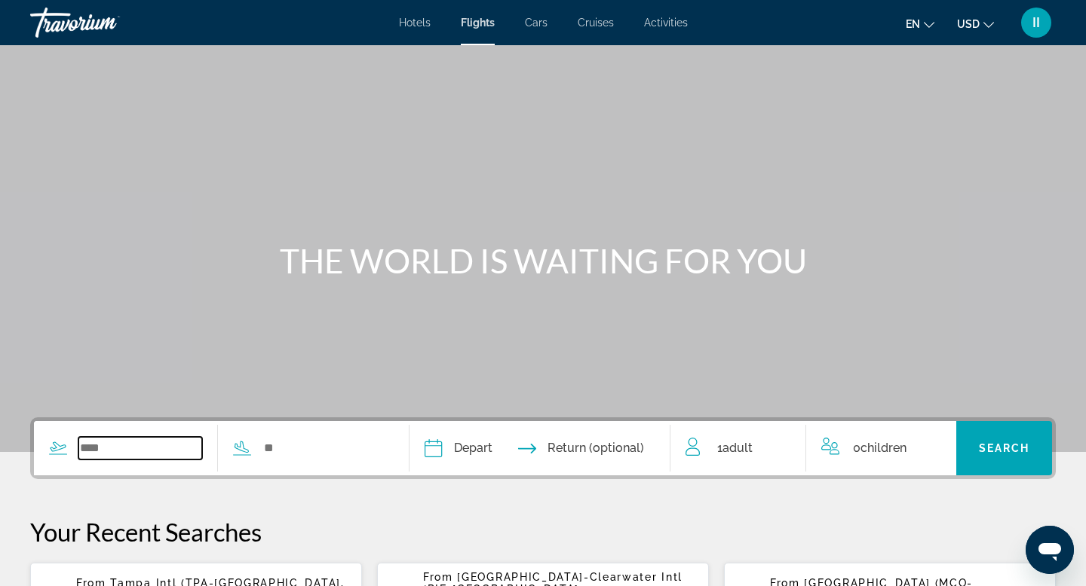
click at [103, 460] on input "Search widget" at bounding box center [140, 448] width 124 height 23
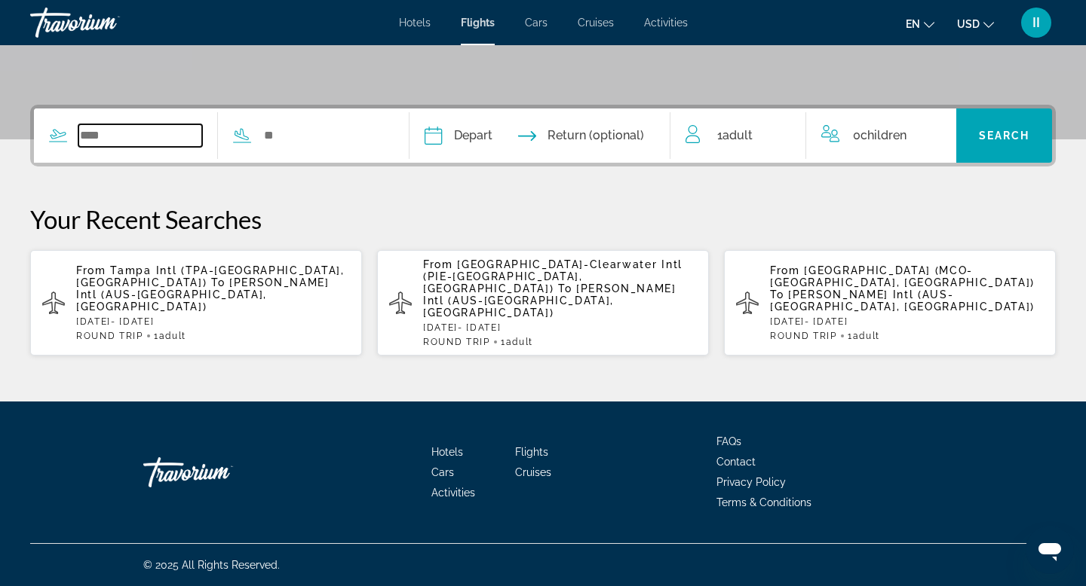
scroll to position [386, 0]
